Goal: Find specific page/section: Find specific page/section

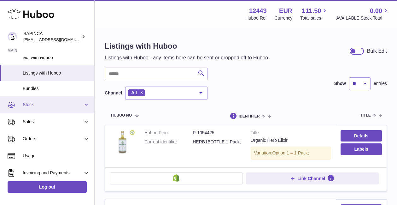
scroll to position [42, 0]
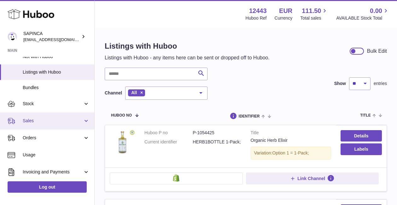
click at [29, 118] on span "Sales" at bounding box center [53, 121] width 60 height 6
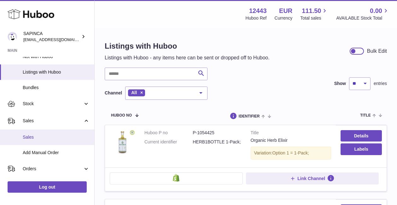
click at [30, 135] on span "Sales" at bounding box center [56, 137] width 67 height 6
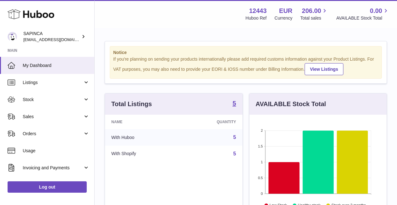
scroll to position [98, 137]
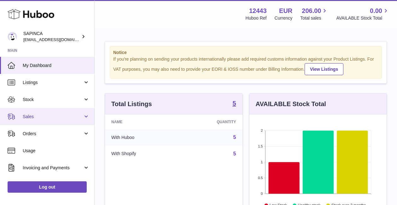
click at [38, 112] on link "Sales" at bounding box center [47, 116] width 94 height 17
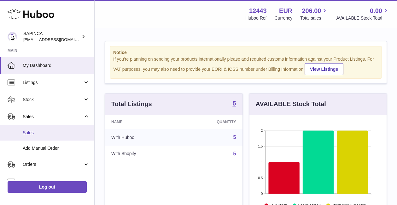
click at [37, 128] on link "Sales" at bounding box center [47, 132] width 94 height 15
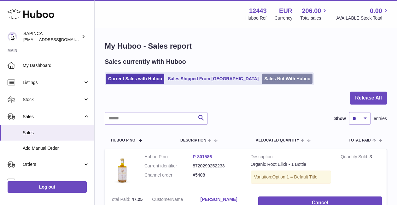
click at [269, 81] on link "Sales Not With Huboo" at bounding box center [287, 79] width 51 height 10
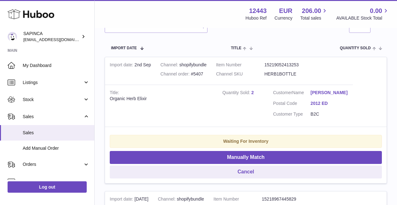
scroll to position [117, 0]
